Goal: Task Accomplishment & Management: Use online tool/utility

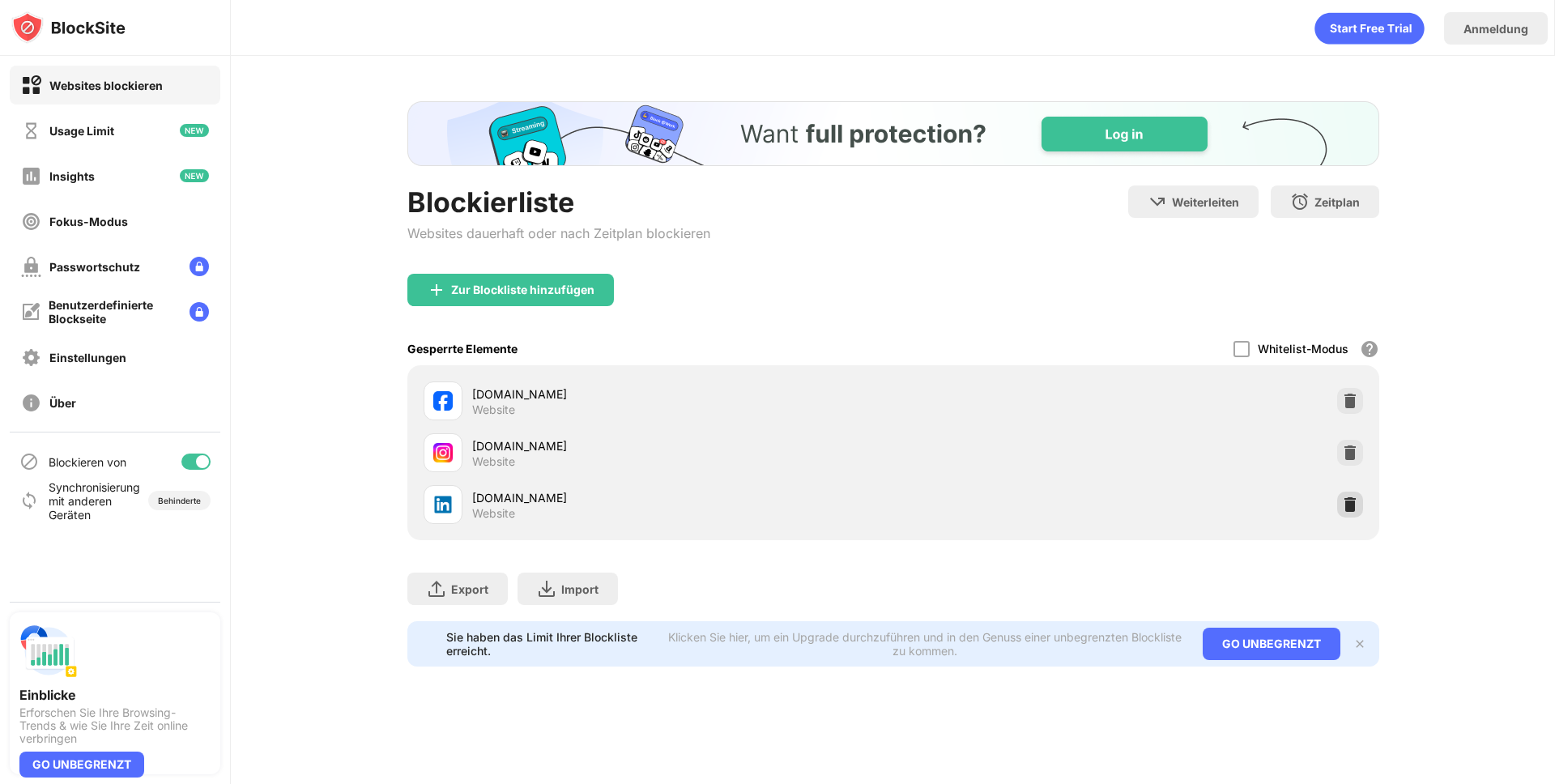
click at [1347, 498] on img at bounding box center [1350, 504] width 16 height 16
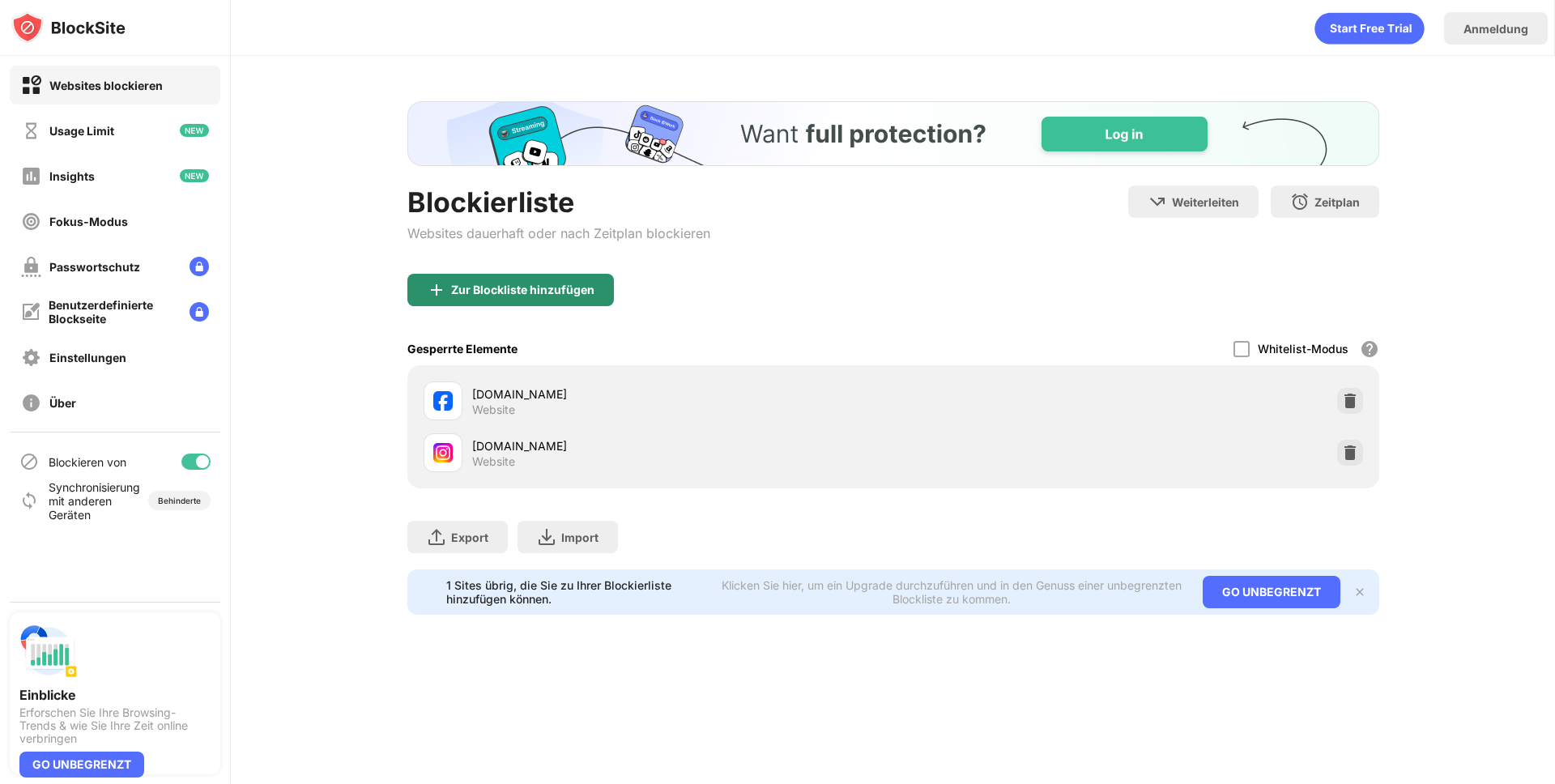
click at [525, 292] on div "Zur Blockliste hinzufügen" at bounding box center [523, 290] width 143 height 13
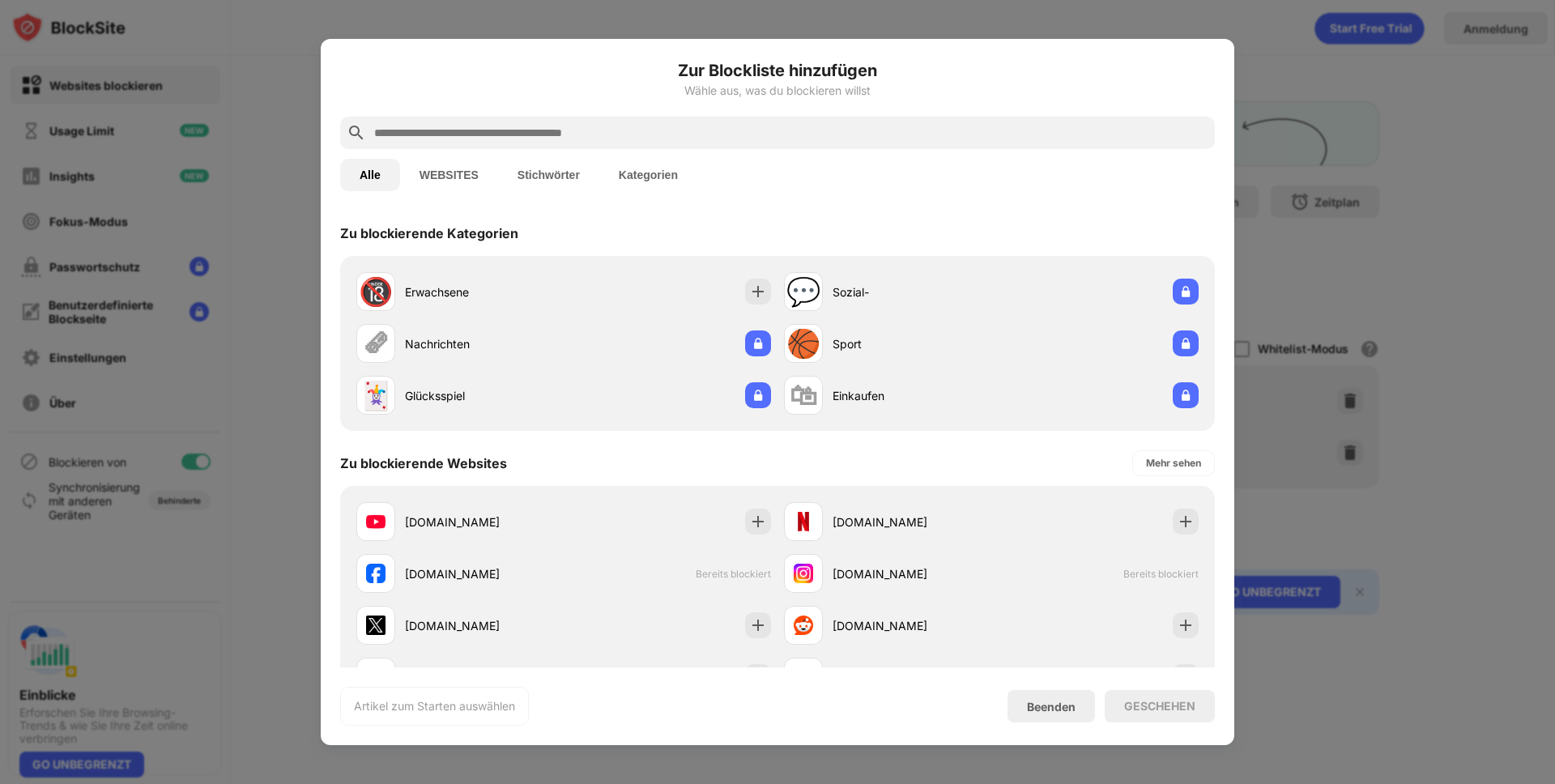
click at [691, 149] on div "Alle WEBSITES Stichwörter Kategorien" at bounding box center [778, 175] width 875 height 52
click at [678, 145] on div at bounding box center [778, 132] width 875 height 32
click at [677, 135] on input "text" at bounding box center [790, 133] width 836 height 19
type input "*"
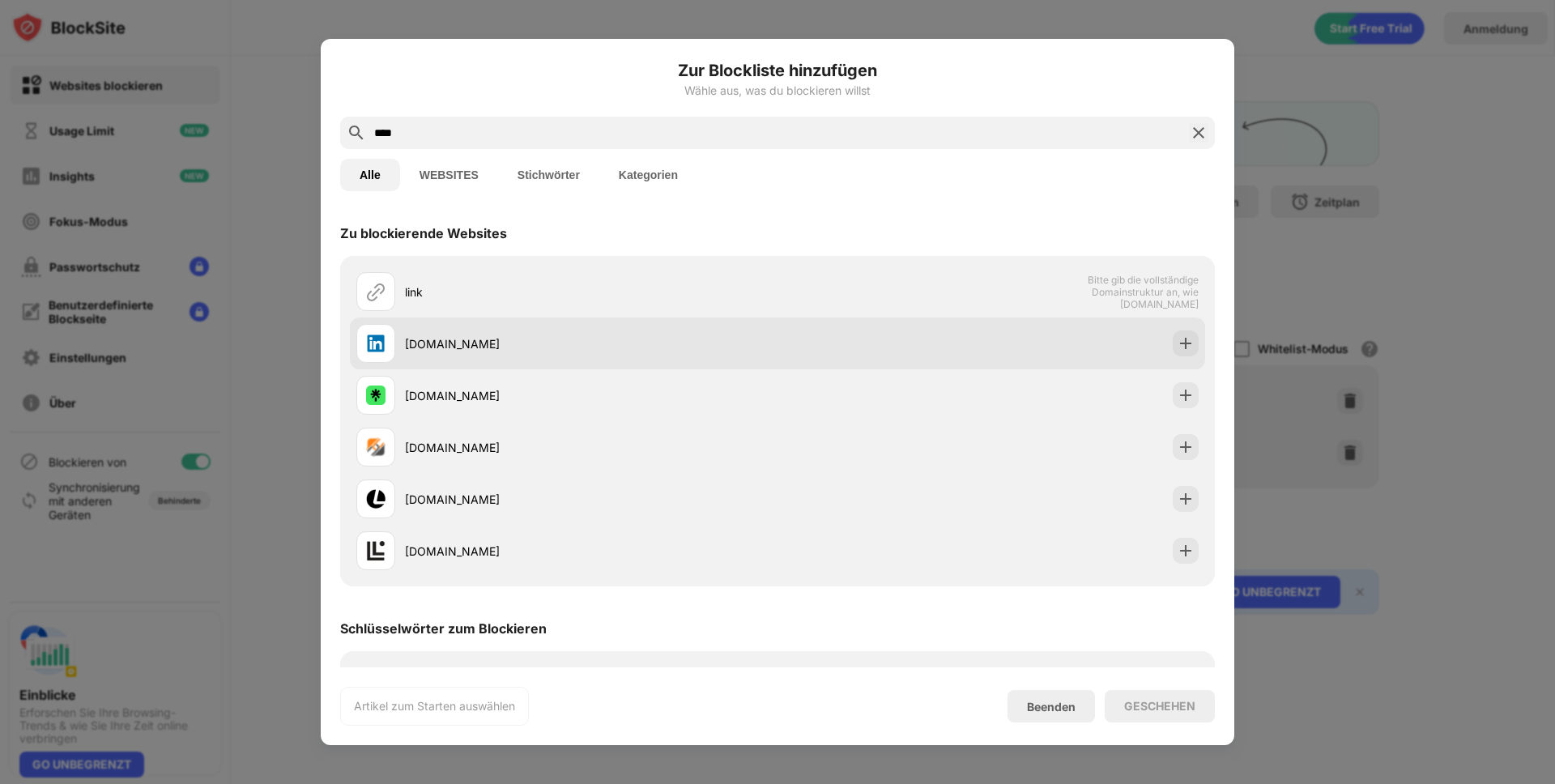
type input "****"
click at [512, 345] on div "linkedin.com" at bounding box center [590, 344] width 372 height 17
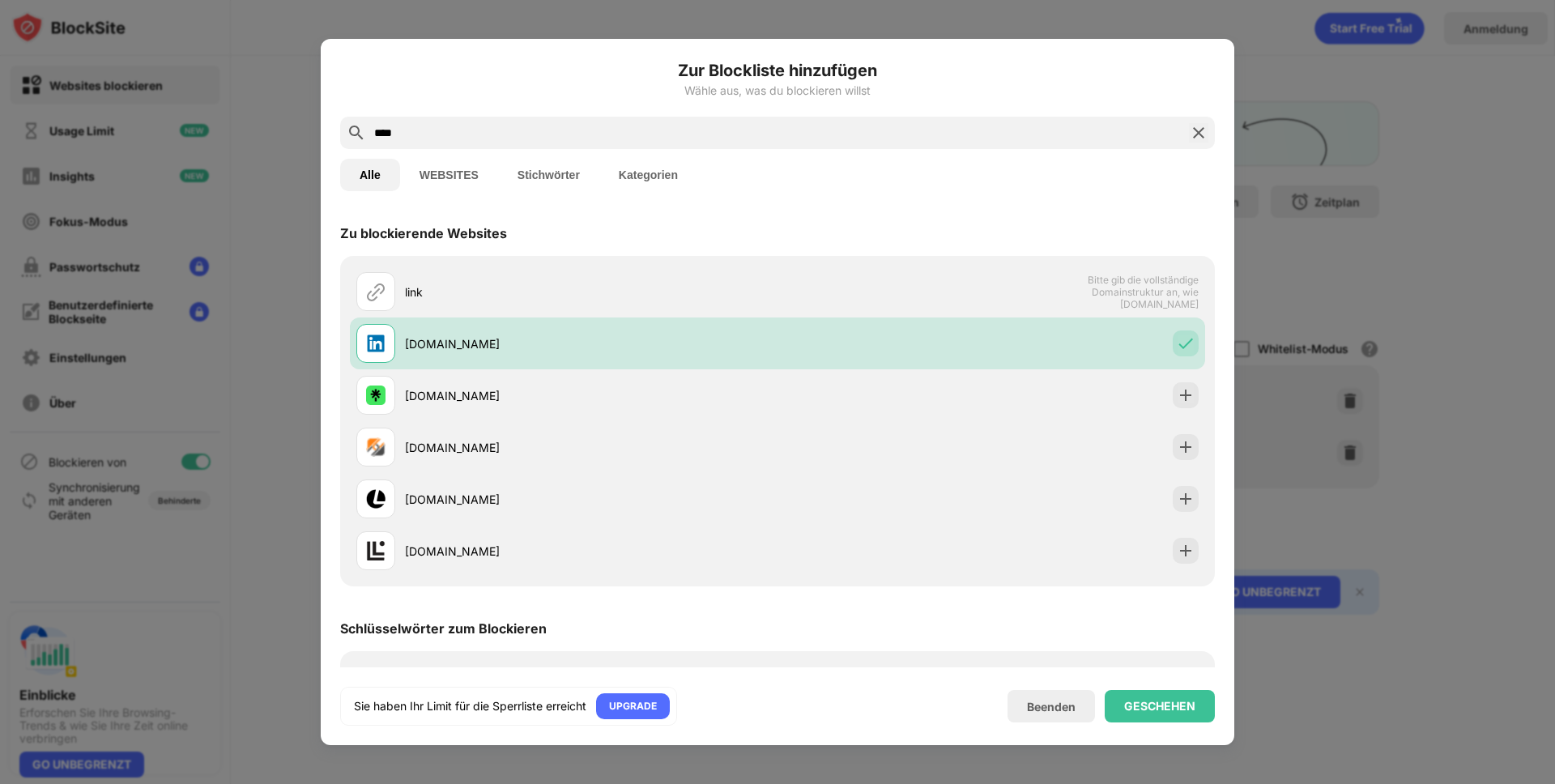
click at [1163, 706] on div "GESCHEHEN" at bounding box center [1160, 706] width 71 height 13
